Goal: Task Accomplishment & Management: Complete application form

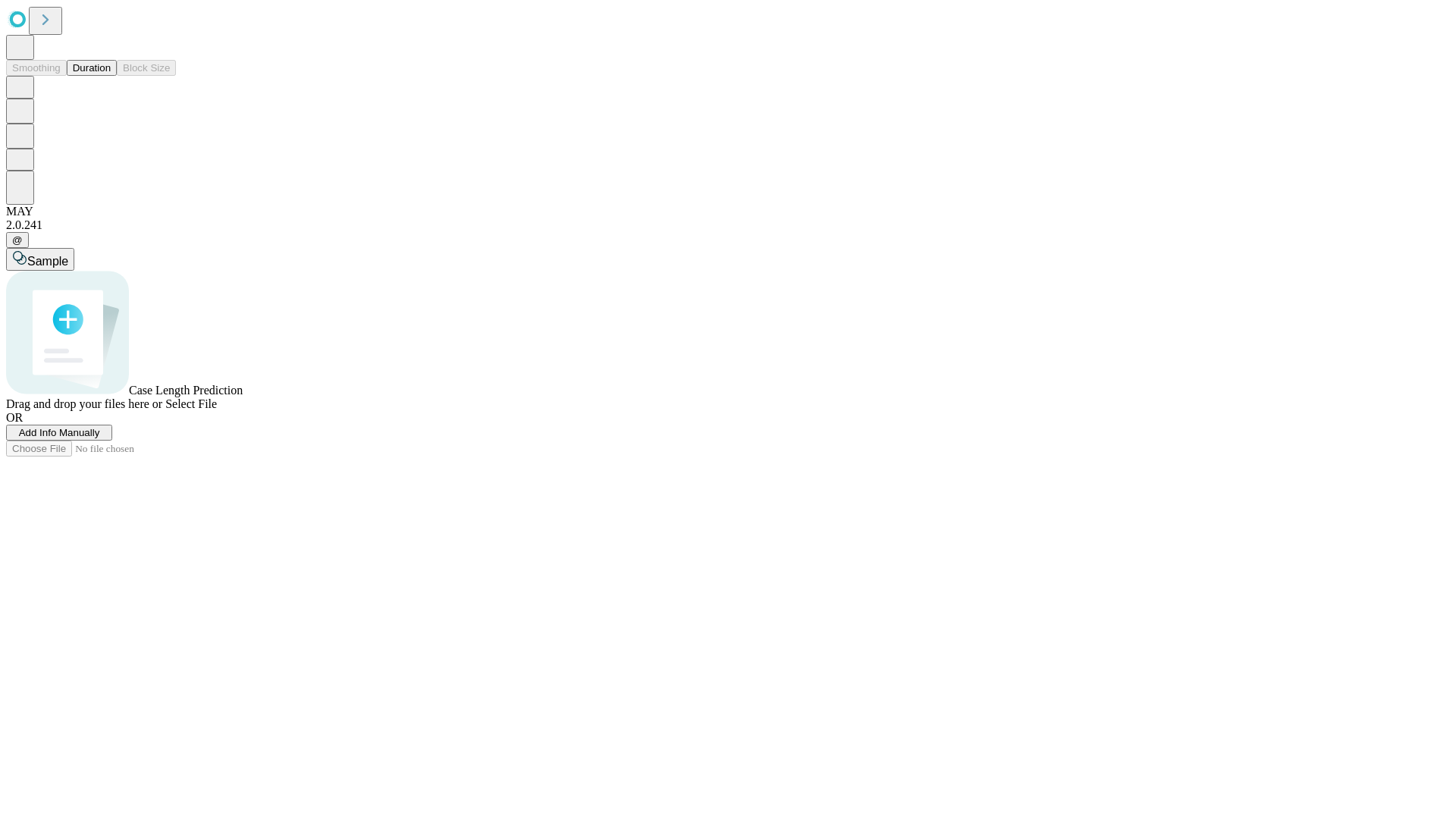
click at [100, 438] on span "Add Info Manually" at bounding box center [59, 433] width 81 height 11
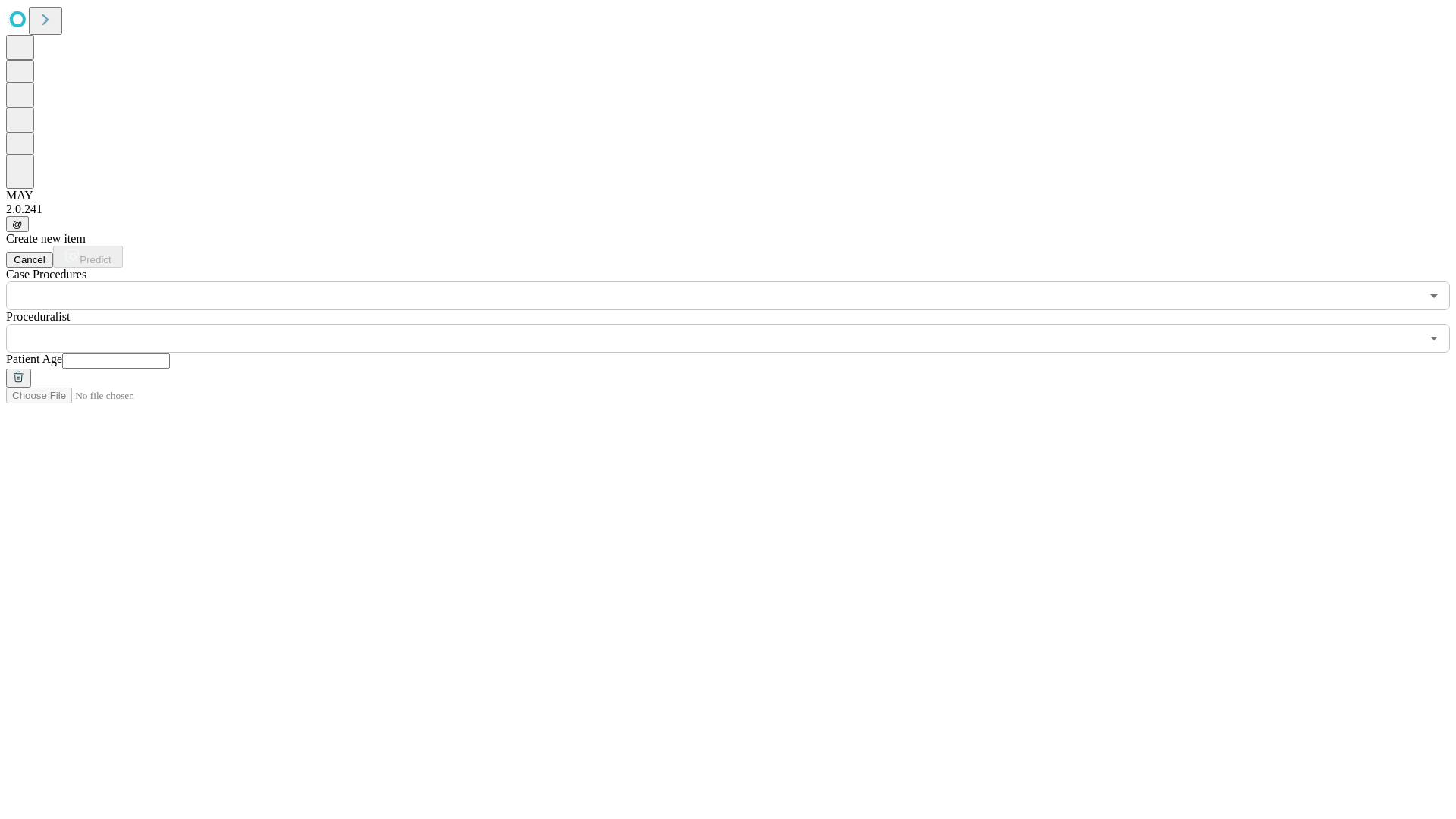
click at [170, 354] on input "text" at bounding box center [116, 361] width 108 height 15
type input "**"
click at [739, 323] on input "text" at bounding box center [712, 338] width 1414 height 29
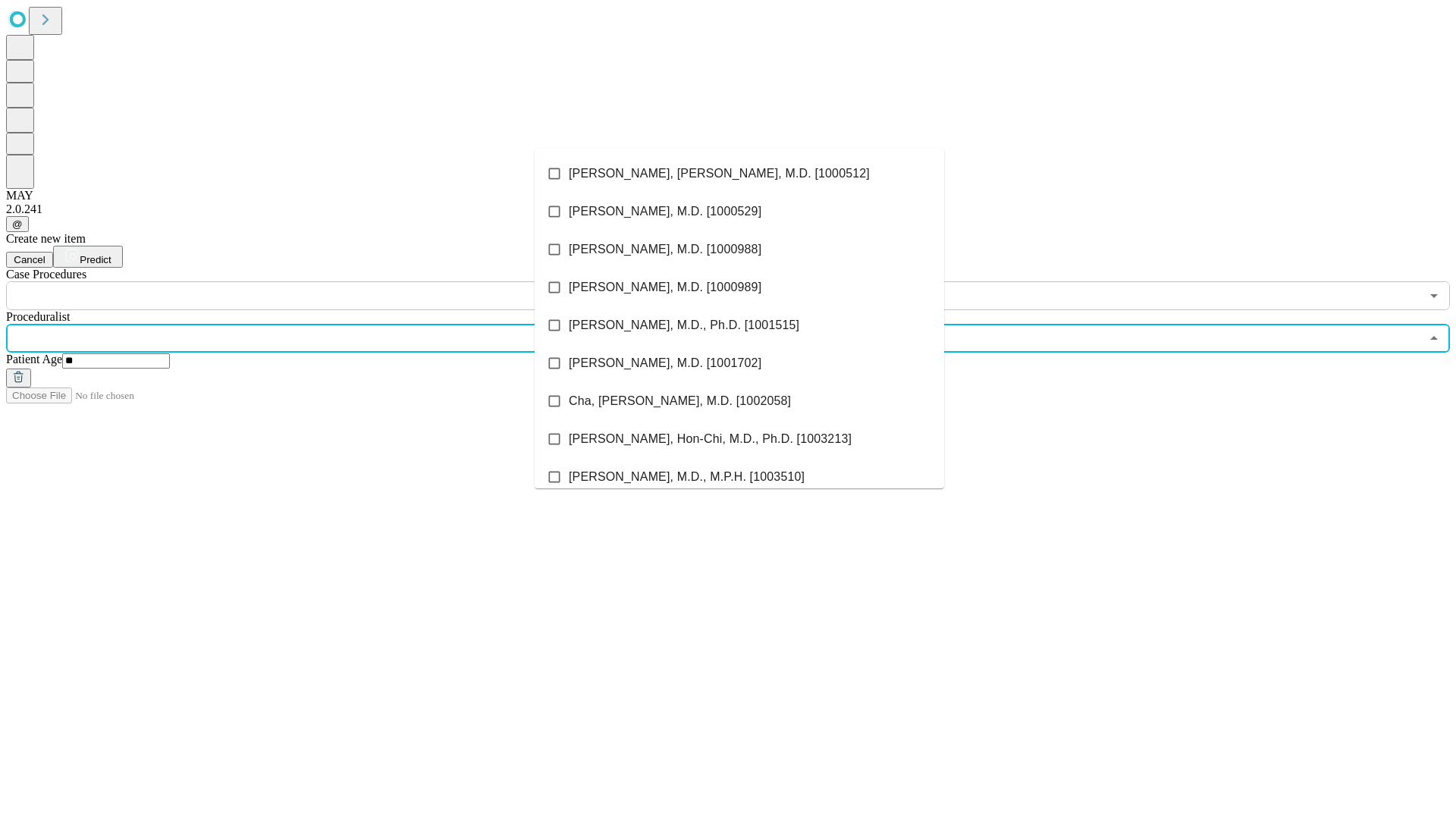
click at [739, 174] on li "[PERSON_NAME], [PERSON_NAME], M.D. [1000512]" at bounding box center [740, 174] width 410 height 38
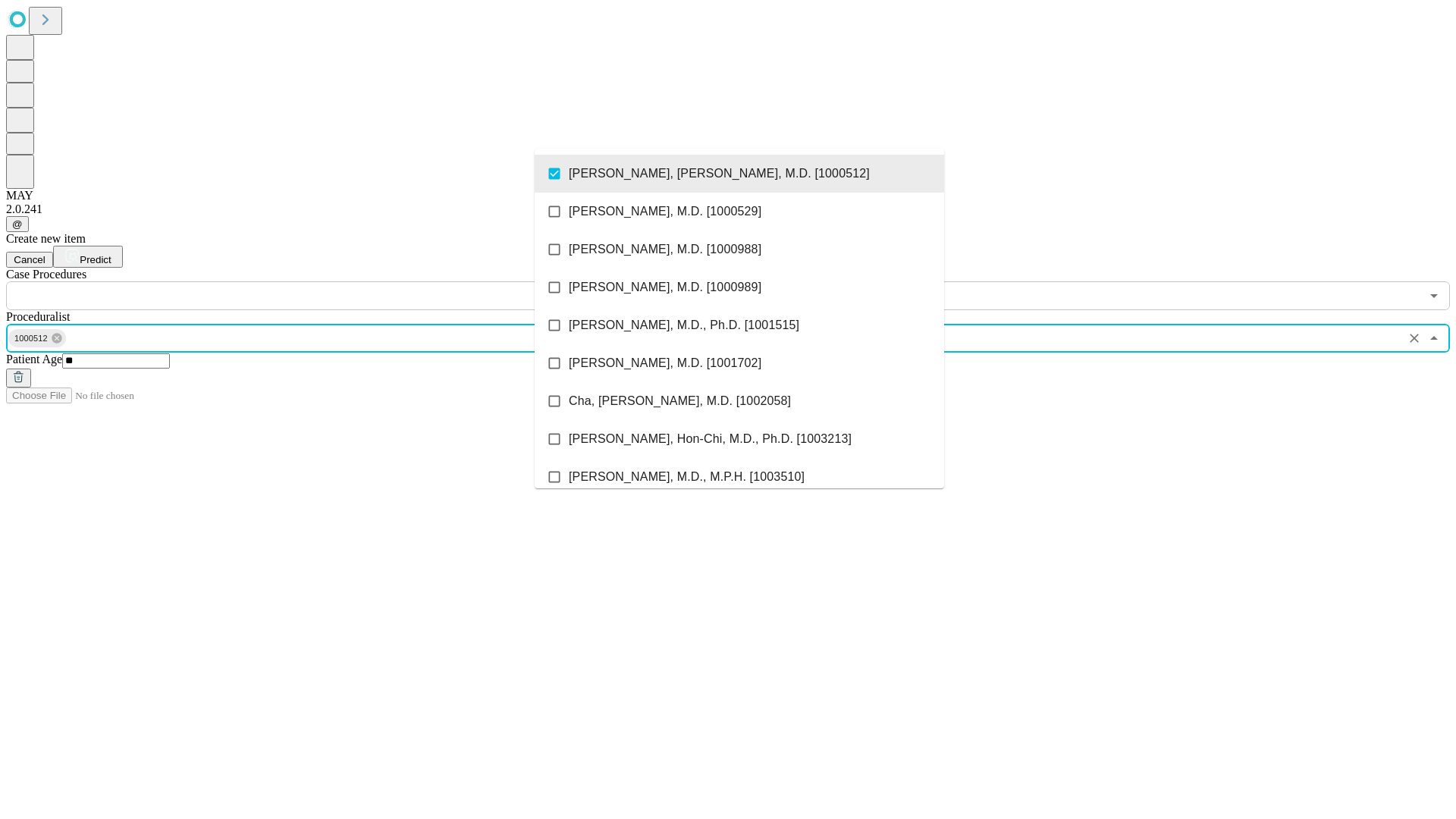
click at [319, 281] on input "text" at bounding box center [712, 295] width 1414 height 29
